Goal: Task Accomplishment & Management: Manage account settings

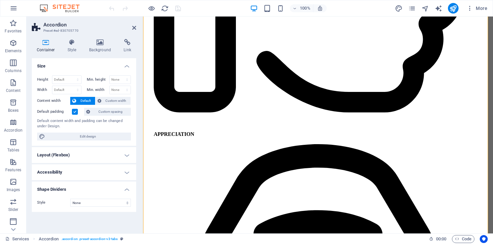
click at [124, 66] on h4 "Size" at bounding box center [84, 64] width 104 height 12
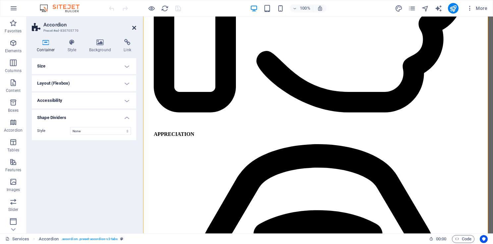
click at [135, 28] on icon at bounding box center [134, 27] width 4 height 5
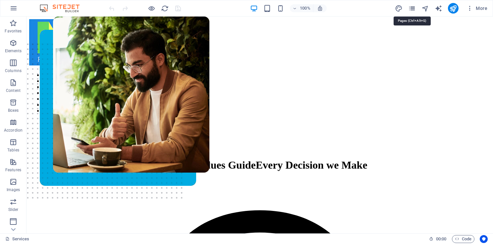
click at [412, 9] on icon "pages" at bounding box center [412, 9] width 8 height 8
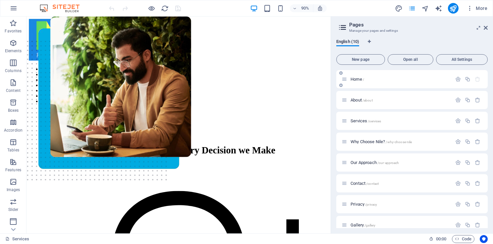
click at [353, 79] on span "Home /" at bounding box center [357, 79] width 14 height 5
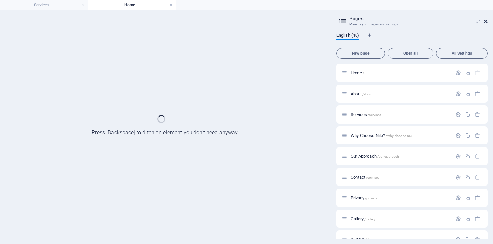
click at [484, 19] on icon at bounding box center [486, 21] width 4 height 5
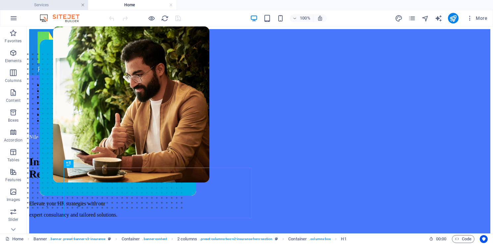
drag, startPoint x: 82, startPoint y: 6, endPoint x: 103, endPoint y: 23, distance: 27.3
click at [82, 6] on link at bounding box center [83, 5] width 4 height 6
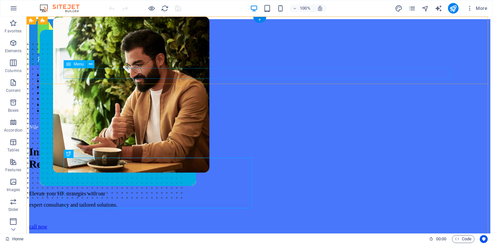
click at [164, 74] on nav "ABOUT US SERVICES OUR APPROACH WHY US? CONTACT GALLERY BLOGS" at bounding box center [259, 93] width 461 height 42
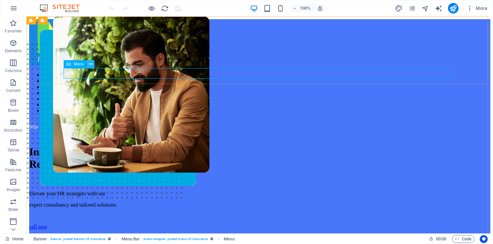
click at [92, 65] on icon at bounding box center [91, 64] width 4 height 7
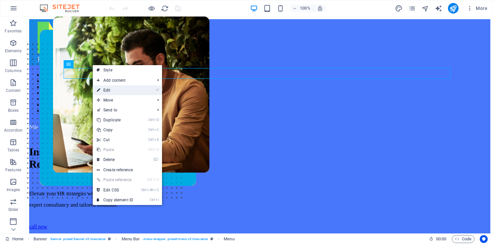
click at [111, 89] on link "⏎ Edit" at bounding box center [115, 90] width 44 height 10
select select "1"
select select
select select "2"
select select
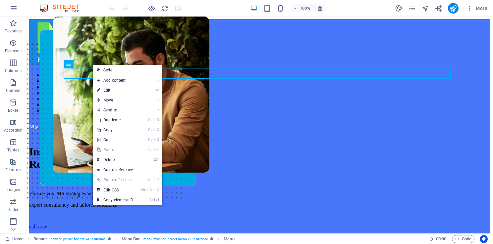
select select "4"
select select
select select "3"
select select
select select "5"
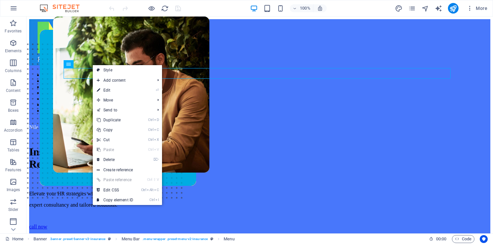
select select
select select "7"
select select
select select "8"
select select
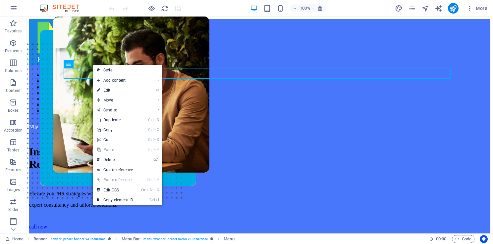
select select "author"
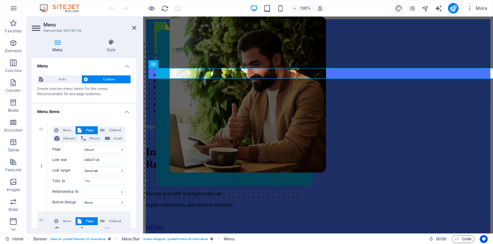
click at [125, 112] on h4 "Menu items" at bounding box center [84, 110] width 104 height 12
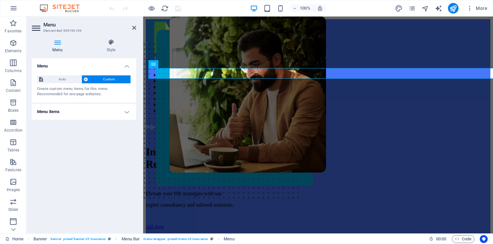
click at [125, 112] on h4 "Menu items" at bounding box center [84, 112] width 104 height 16
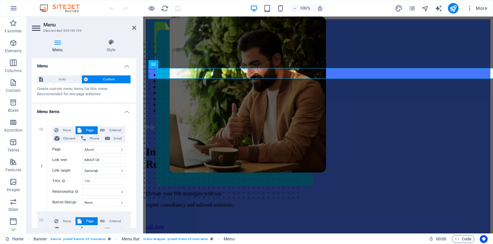
click at [125, 112] on h4 "Menu items" at bounding box center [84, 110] width 104 height 12
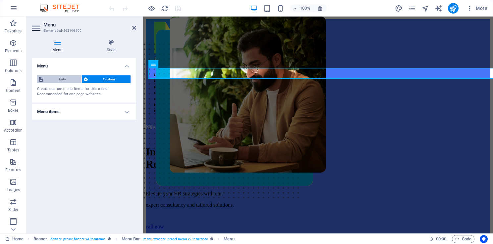
click at [66, 80] on span "Auto" at bounding box center [62, 80] width 34 height 8
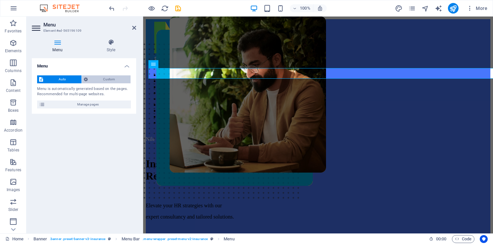
click at [106, 78] on span "Custom" at bounding box center [109, 80] width 39 height 8
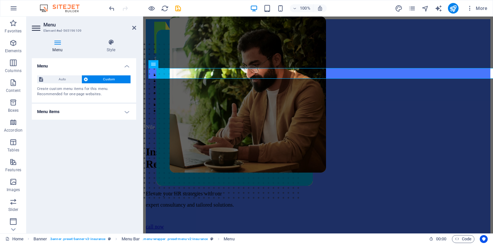
click at [125, 114] on h4 "Menu items" at bounding box center [84, 112] width 104 height 16
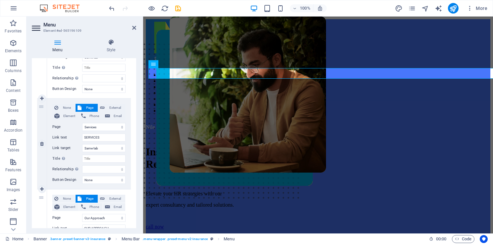
scroll to position [113, 0]
click at [65, 108] on span "None" at bounding box center [66, 109] width 13 height 8
select select
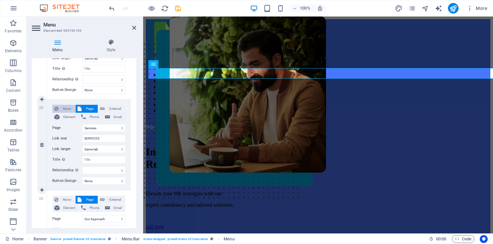
select select
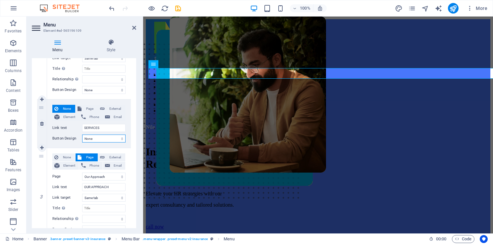
click at [119, 138] on select "None Default Primary Secondary" at bounding box center [103, 139] width 43 height 8
click at [84, 109] on span "Page" at bounding box center [89, 109] width 12 height 8
select select
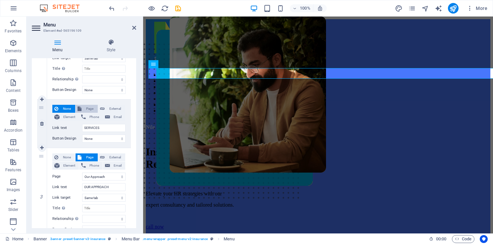
select select
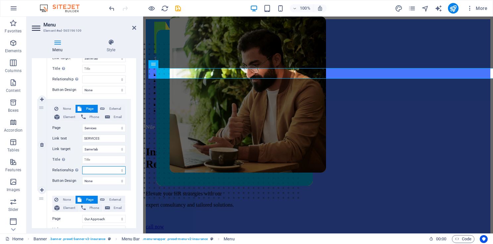
click at [111, 171] on select "alternate author bookmark external help license next nofollow noreferrer noopen…" at bounding box center [103, 171] width 43 height 8
click at [96, 170] on select "alternate author bookmark external help license next nofollow noreferrer noopen…" at bounding box center [103, 171] width 43 height 8
click at [99, 178] on select "None Default Primary Secondary" at bounding box center [103, 181] width 43 height 8
